Goal: Navigation & Orientation: Find specific page/section

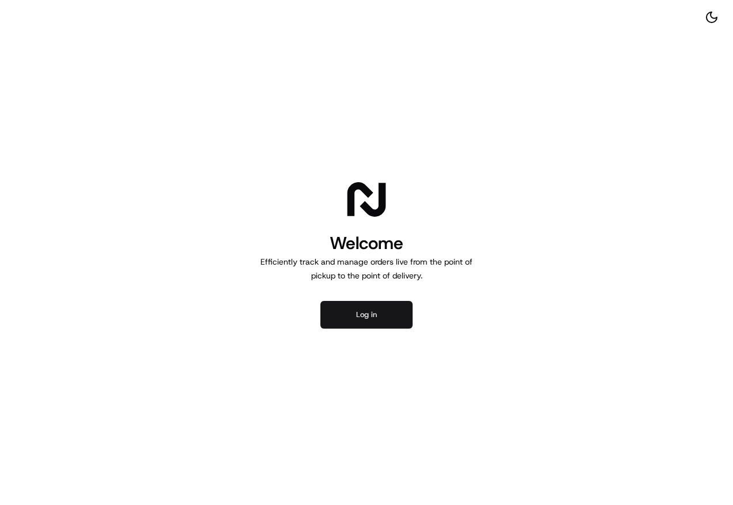
click at [363, 327] on button "Log in" at bounding box center [366, 315] width 92 height 28
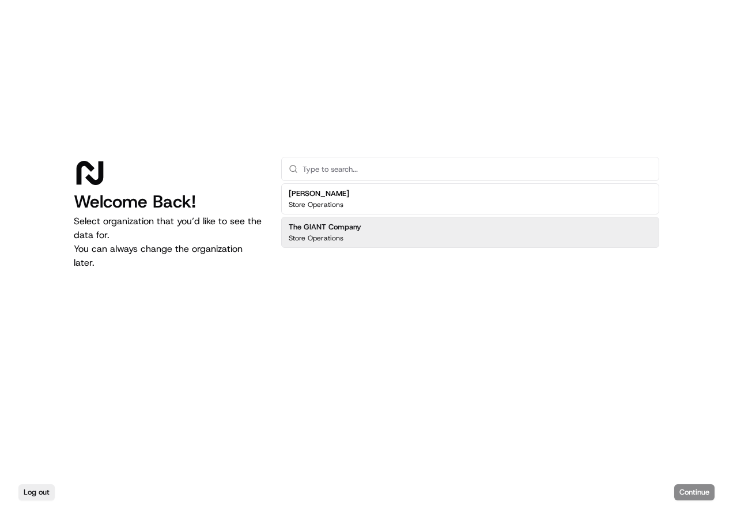
click at [347, 230] on h2 "The GIANT Company" at bounding box center [325, 227] width 73 height 10
click at [696, 501] on div "Log out Continue" at bounding box center [366, 491] width 733 height 25
click at [697, 490] on button "Continue" at bounding box center [694, 492] width 40 height 16
